Goal: Information Seeking & Learning: Learn about a topic

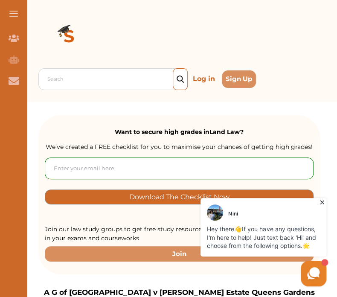
click at [326, 29] on div "Search Log in Sign Up Search Log in Sign Up" at bounding box center [178, 51] width 315 height 102
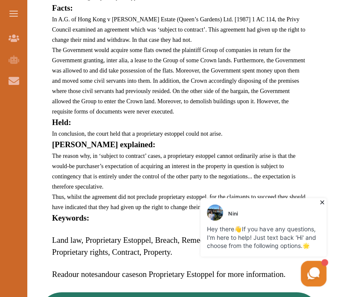
scroll to position [494, 0]
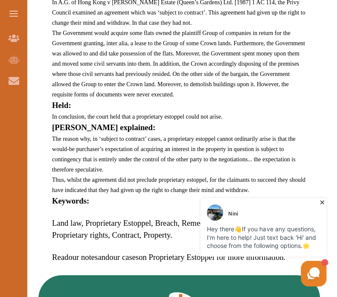
click at [271, 121] on h5 "[PERSON_NAME] explained:" at bounding box center [179, 127] width 254 height 12
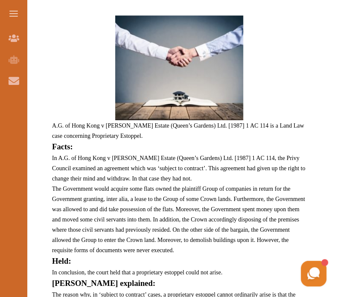
scroll to position [341, 0]
